Goal: Find specific page/section: Find specific page/section

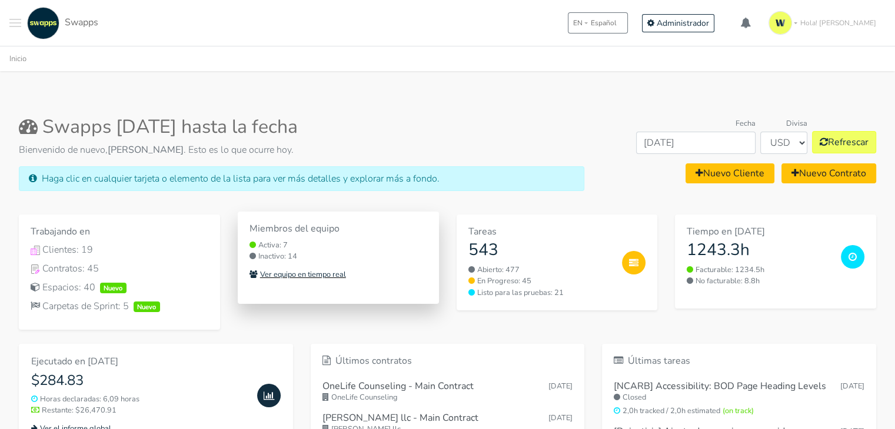
click at [319, 271] on small "Ver equipo en tiempo real" at bounding box center [297, 274] width 96 height 11
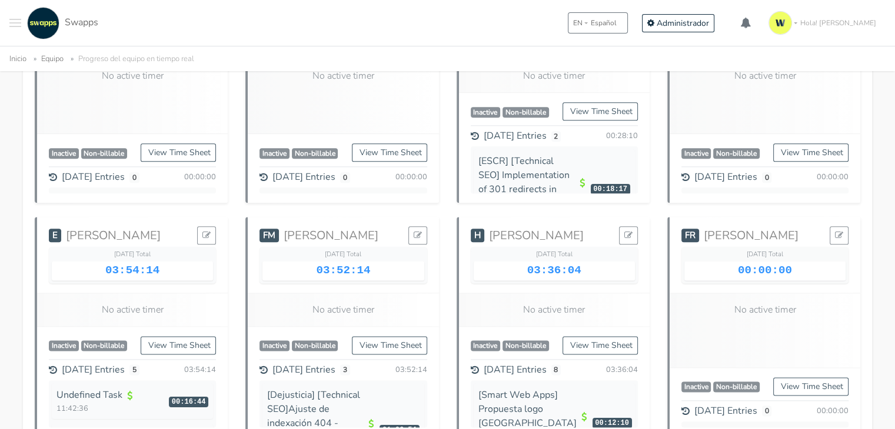
scroll to position [1421, 0]
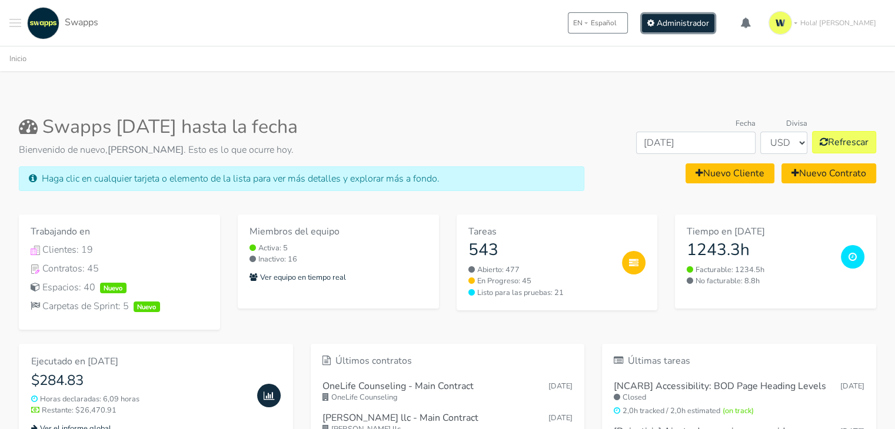
click at [708, 26] on span "Administrador" at bounding box center [683, 23] width 52 height 11
